Goal: Information Seeking & Learning: Check status

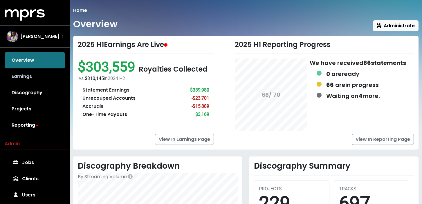
click at [48, 74] on link "Earnings" at bounding box center [35, 77] width 60 height 16
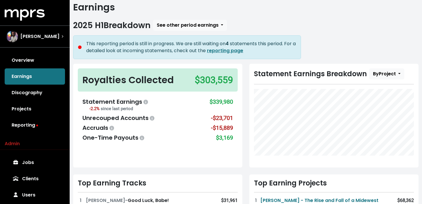
scroll to position [17, 0]
click at [205, 26] on span "See other period earnings" at bounding box center [188, 24] width 62 height 7
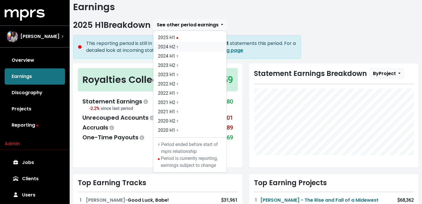
click at [203, 44] on link "2024 H2 †" at bounding box center [189, 46] width 73 height 9
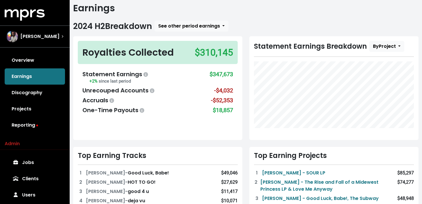
scroll to position [6, 0]
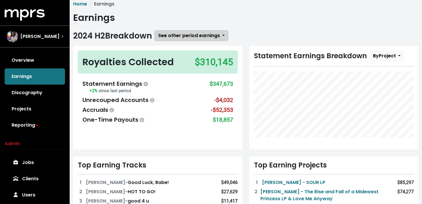
click at [206, 37] on span "See other period earnings" at bounding box center [189, 35] width 62 height 7
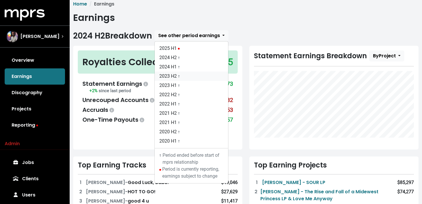
click at [198, 74] on link "2023 H2 †" at bounding box center [191, 76] width 73 height 9
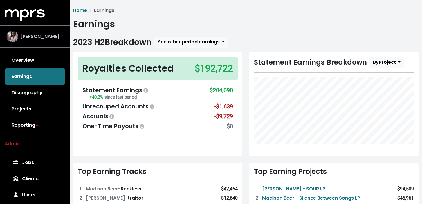
click at [58, 42] on div "[PERSON_NAME]" at bounding box center [34, 37] width 57 height 12
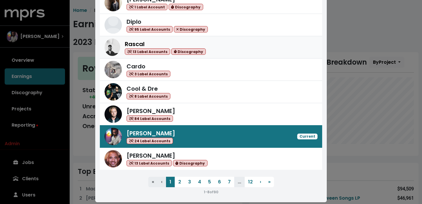
scroll to position [62, 0]
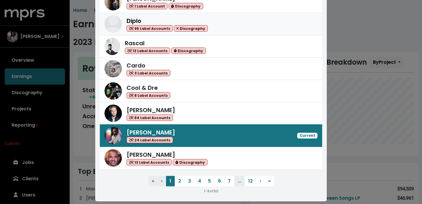
click at [235, 26] on div "Diplo 95 Label Accounts Discography" at bounding box center [222, 24] width 191 height 15
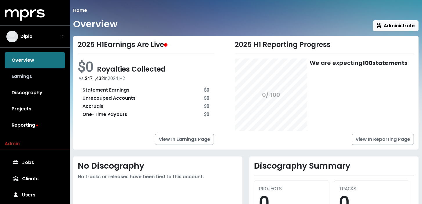
click at [51, 73] on link "Earnings" at bounding box center [35, 77] width 60 height 16
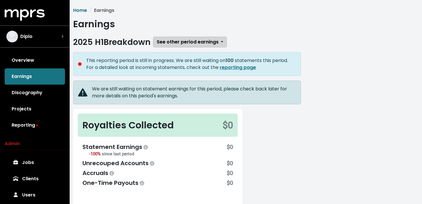
click at [181, 43] on span "See other period earnings" at bounding box center [188, 42] width 62 height 7
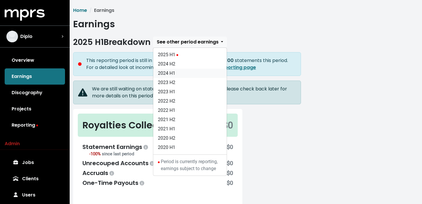
click at [183, 69] on link "2024 H1" at bounding box center [189, 73] width 73 height 9
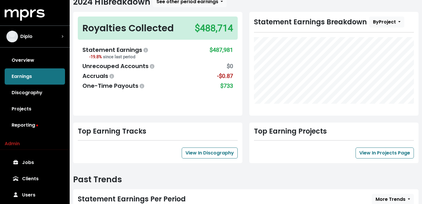
scroll to position [34, 0]
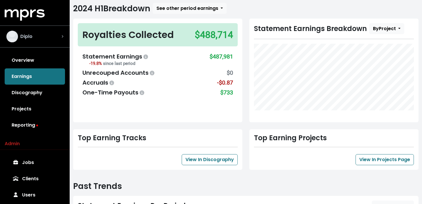
click at [48, 41] on div "Diplo" at bounding box center [34, 37] width 57 height 12
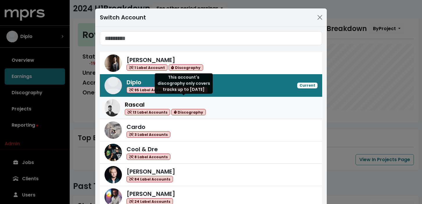
scroll to position [67, 0]
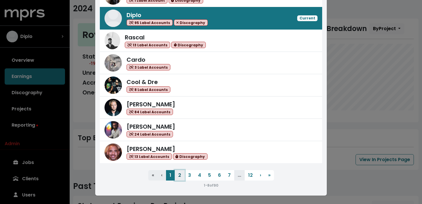
click at [181, 176] on button "2" at bounding box center [180, 175] width 10 height 10
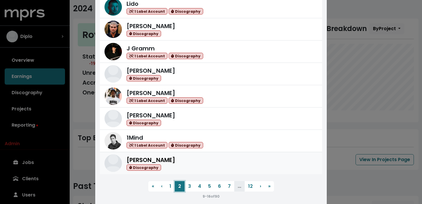
scroll to position [58, 0]
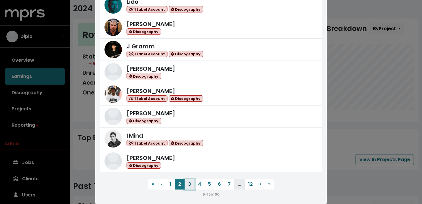
click at [188, 186] on button "3" at bounding box center [190, 184] width 10 height 10
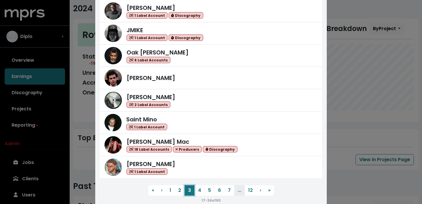
scroll to position [53, 0]
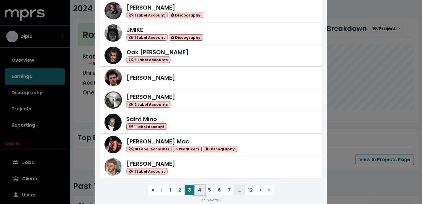
click at [199, 190] on button "4" at bounding box center [200, 190] width 10 height 10
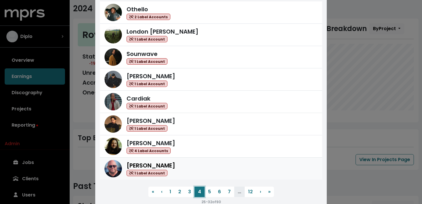
scroll to position [51, 0]
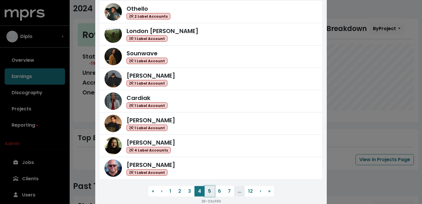
click at [211, 193] on button "5" at bounding box center [210, 191] width 10 height 10
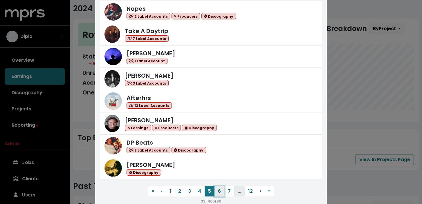
click at [220, 194] on button "6" at bounding box center [220, 191] width 10 height 10
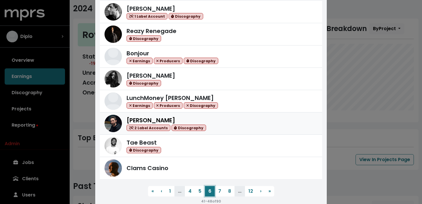
scroll to position [53, 0]
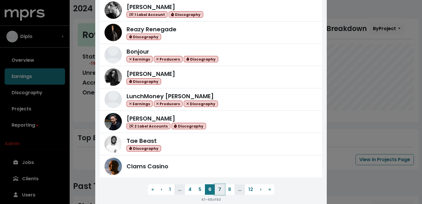
click at [222, 190] on button "7" at bounding box center [220, 190] width 10 height 10
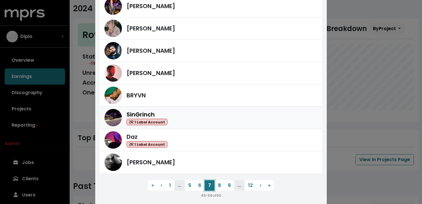
scroll to position [57, 0]
click at [221, 185] on button "8" at bounding box center [220, 185] width 10 height 10
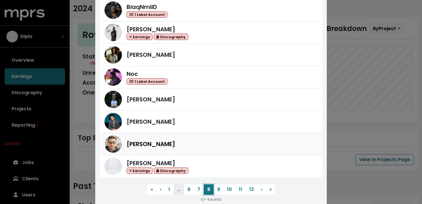
scroll to position [54, 0]
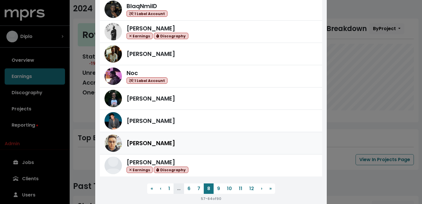
click at [235, 145] on div "[PERSON_NAME]" at bounding box center [222, 143] width 191 height 9
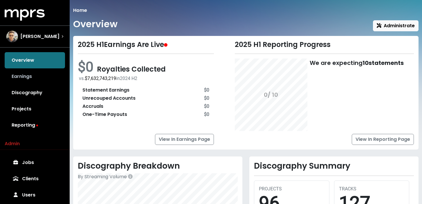
click at [43, 80] on link "Earnings" at bounding box center [35, 77] width 60 height 16
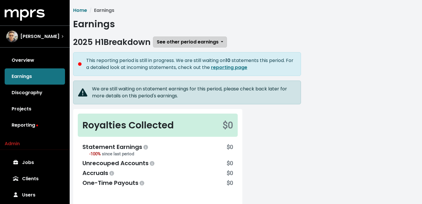
click at [184, 41] on span "See other period earnings" at bounding box center [188, 42] width 62 height 7
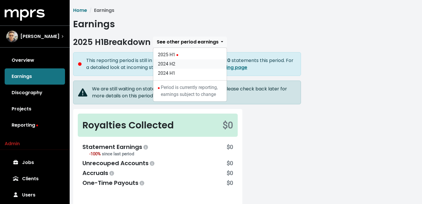
click at [184, 65] on link "2024 H2" at bounding box center [189, 64] width 73 height 9
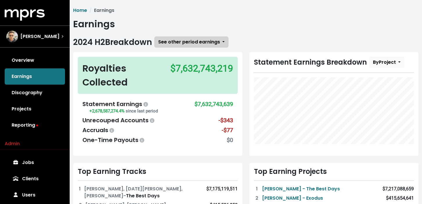
click at [224, 46] on button "See other period earnings" at bounding box center [191, 42] width 74 height 11
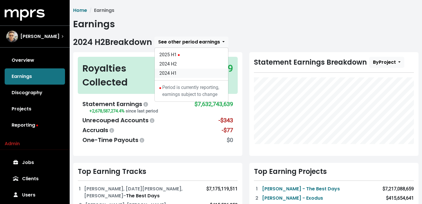
click at [210, 72] on link "2024 H1" at bounding box center [191, 73] width 73 height 9
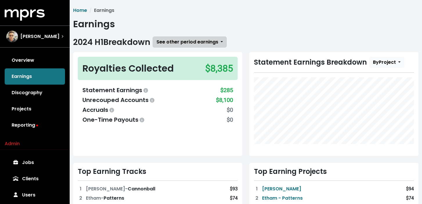
click at [219, 46] on button "See other period earnings" at bounding box center [190, 42] width 74 height 11
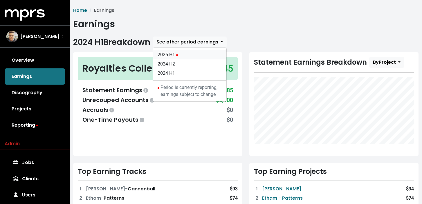
click at [213, 54] on link "2025 H1" at bounding box center [189, 54] width 73 height 9
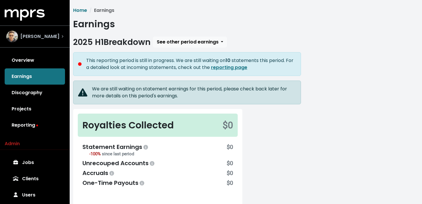
click at [35, 39] on span "[PERSON_NAME]" at bounding box center [39, 36] width 39 height 7
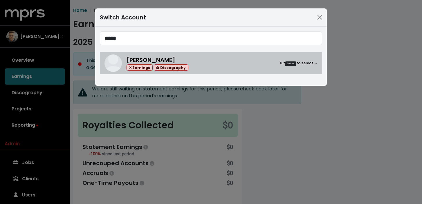
type input "*****"
click at [202, 69] on div "[PERSON_NAME] Earnings Discography Hit Enter to select →" at bounding box center [222, 63] width 191 height 15
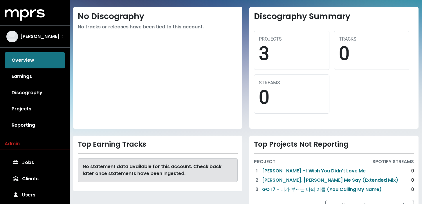
scroll to position [64, 0]
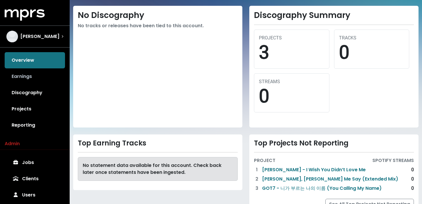
click at [37, 77] on link "Earnings" at bounding box center [35, 77] width 60 height 16
